Goal: Information Seeking & Learning: Learn about a topic

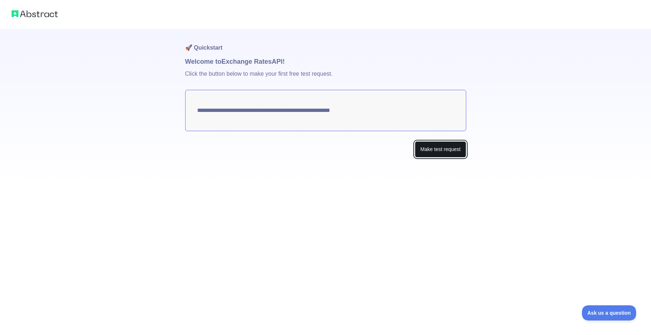
click at [418, 145] on button "Make test request" at bounding box center [440, 149] width 51 height 16
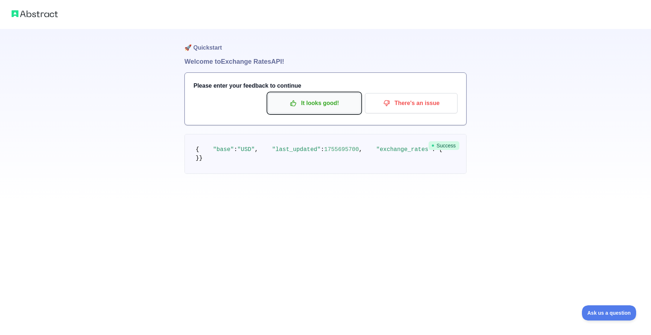
click at [332, 103] on p "It looks good!" at bounding box center [314, 103] width 82 height 12
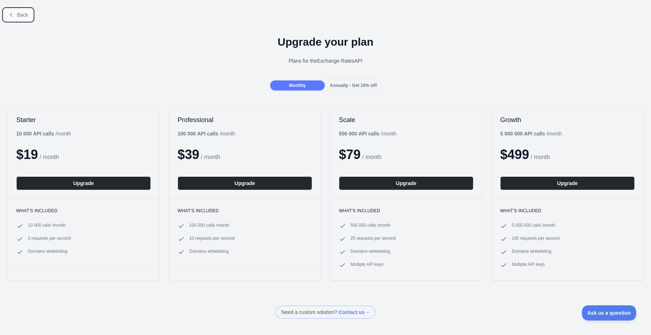
click at [26, 11] on button "Back" at bounding box center [18, 15] width 29 height 12
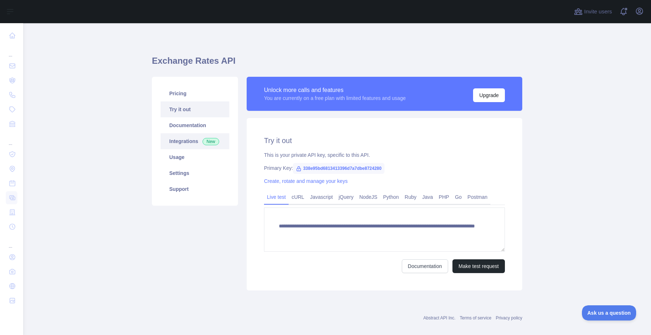
click at [190, 140] on link "Integrations New" at bounding box center [195, 141] width 69 height 16
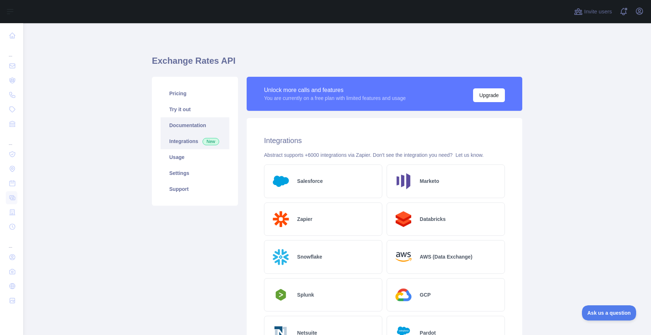
click at [189, 126] on link "Documentation" at bounding box center [195, 125] width 69 height 16
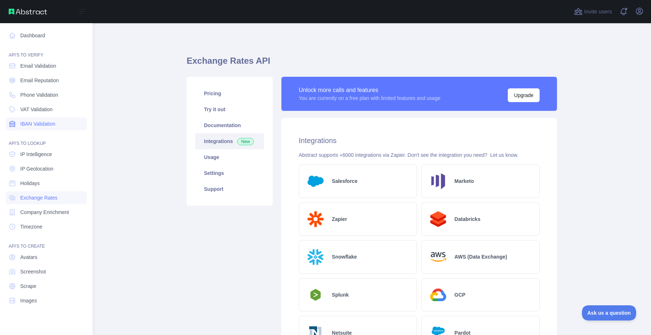
click at [29, 124] on span "IBAN Validation" at bounding box center [37, 123] width 35 height 7
